Goal: Navigation & Orientation: Find specific page/section

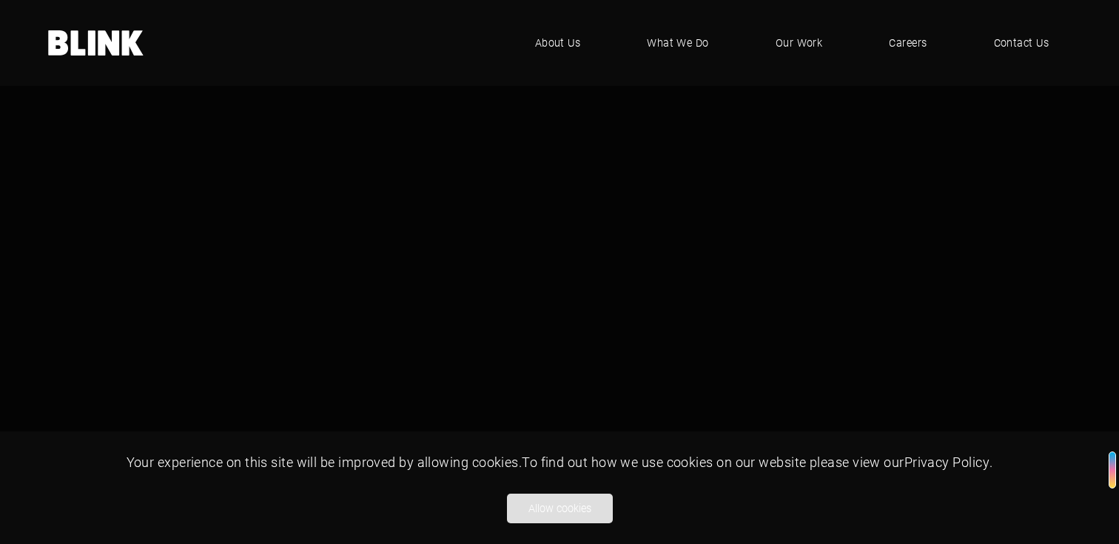
click at [542, 505] on button "Allow cookies" at bounding box center [560, 509] width 106 height 30
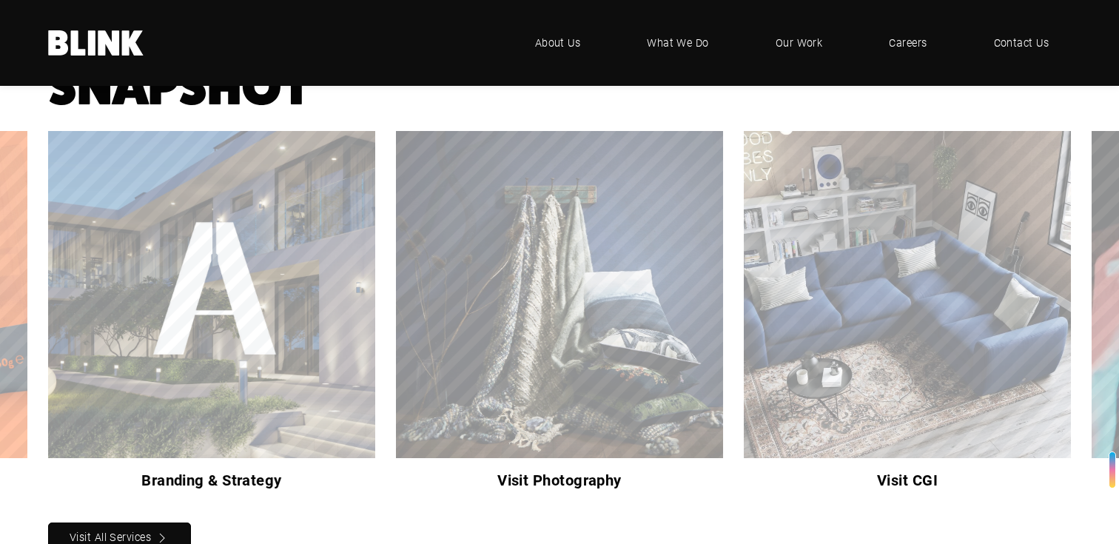
scroll to position [1137, 0]
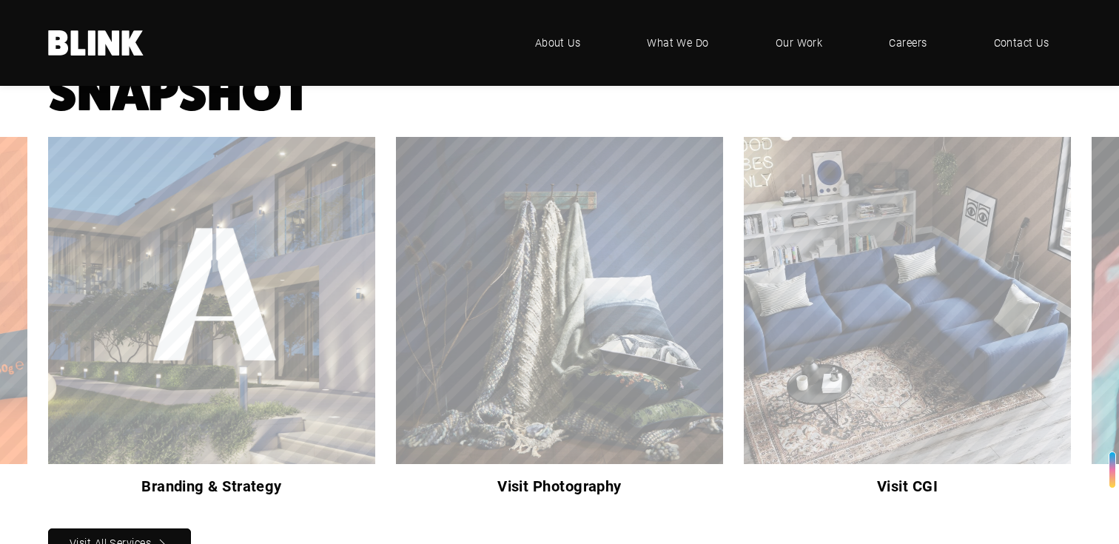
click at [0, 0] on link "Next slide" at bounding box center [0, 0] width 0 height 0
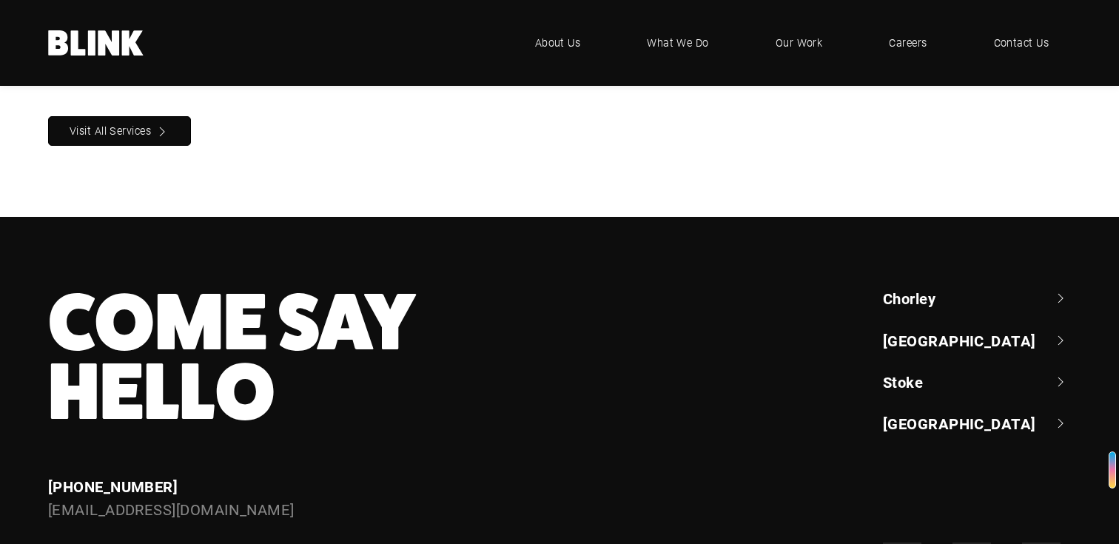
scroll to position [1551, 0]
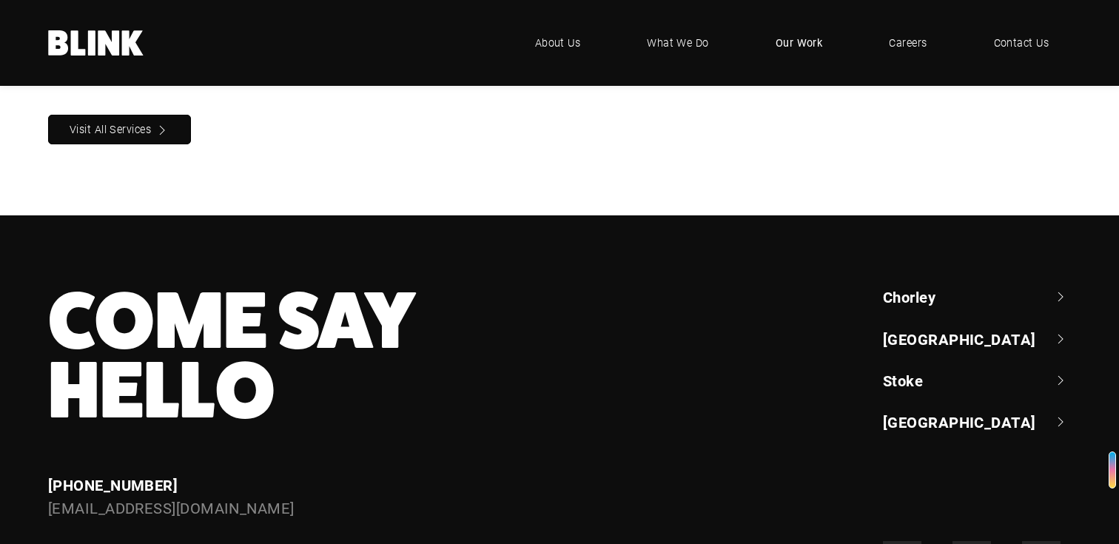
click at [790, 41] on span "Our Work" at bounding box center [799, 43] width 47 height 16
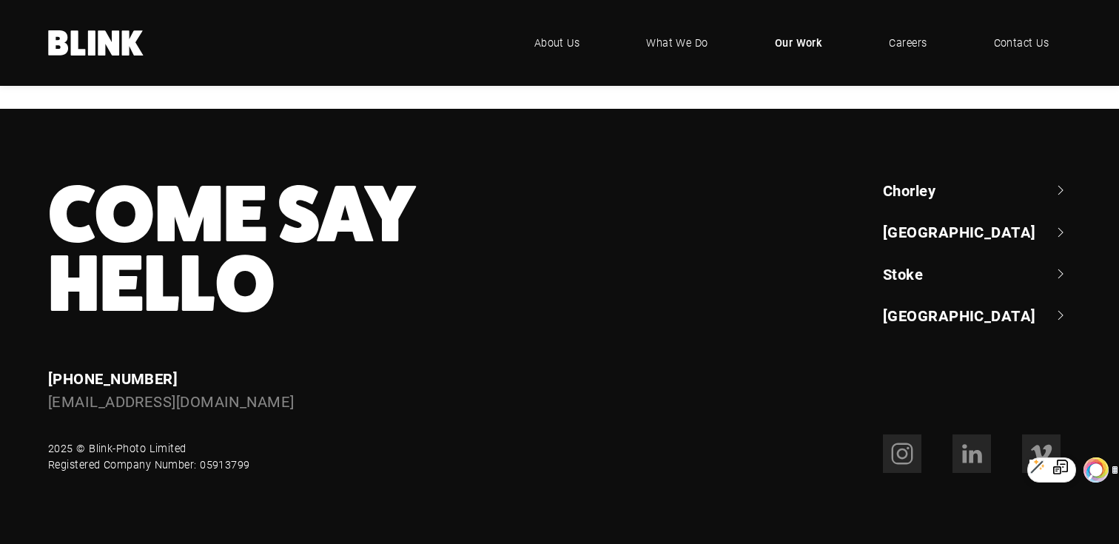
scroll to position [966, 0]
click at [0, 0] on div "Booths Booths Geepas Geepas Lampenwelt Lampenwelt NBrown NBrown Bathroom Brands…" at bounding box center [0, 0] width 0 height 0
